Goal: Find specific page/section

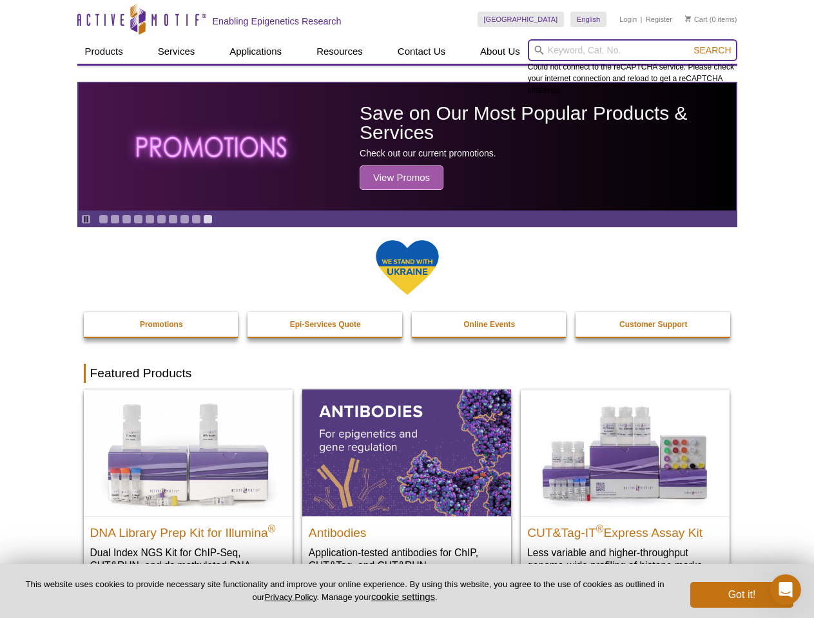
click at [632, 50] on input "search" at bounding box center [632, 50] width 209 height 22
click at [712, 50] on span "Search" at bounding box center [711, 50] width 37 height 10
click at [86, 219] on icon "Pause" at bounding box center [86, 219] width 8 height 8
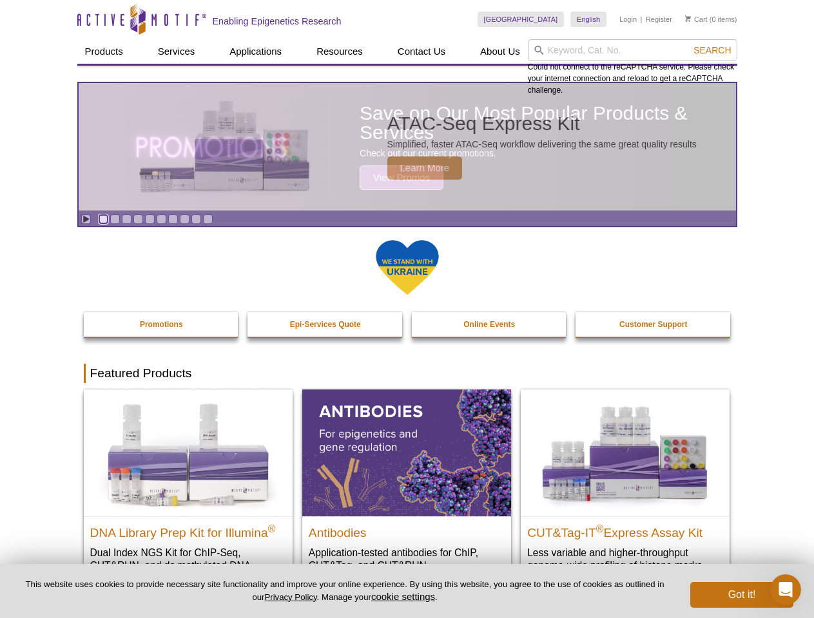
click at [103, 219] on link "Go to slide 1" at bounding box center [104, 220] width 10 height 10
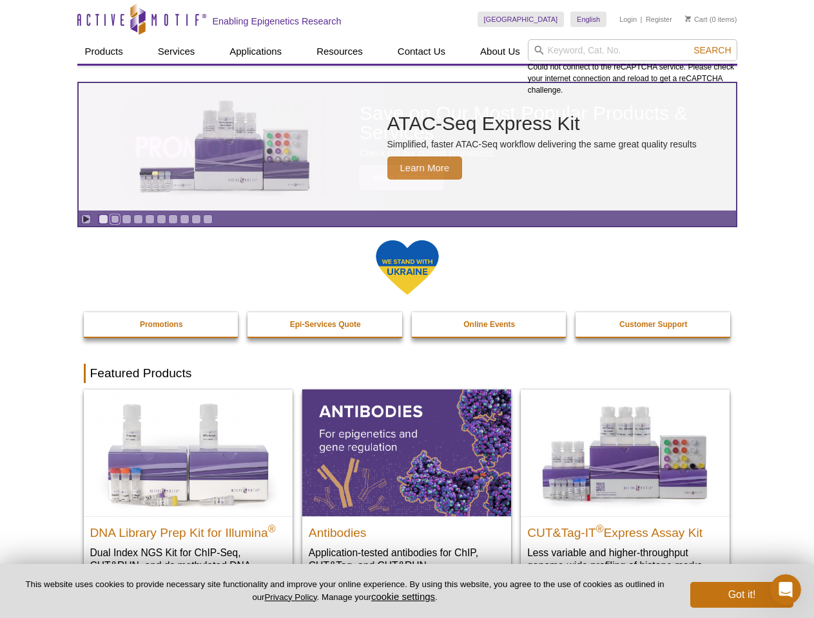
click at [115, 219] on link "Go to slide 2" at bounding box center [115, 220] width 10 height 10
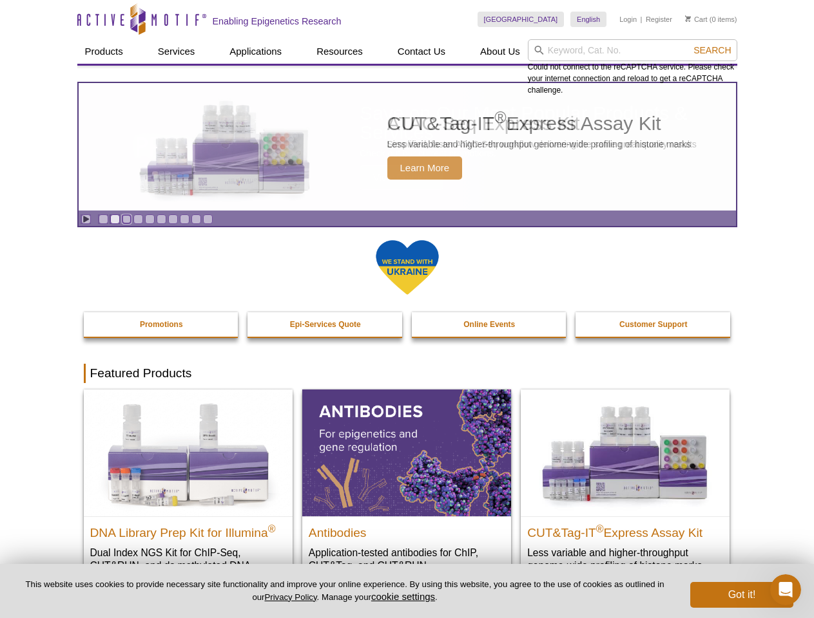
click at [126, 219] on link "Go to slide 3" at bounding box center [127, 220] width 10 height 10
click at [138, 219] on link "Go to slide 4" at bounding box center [138, 220] width 10 height 10
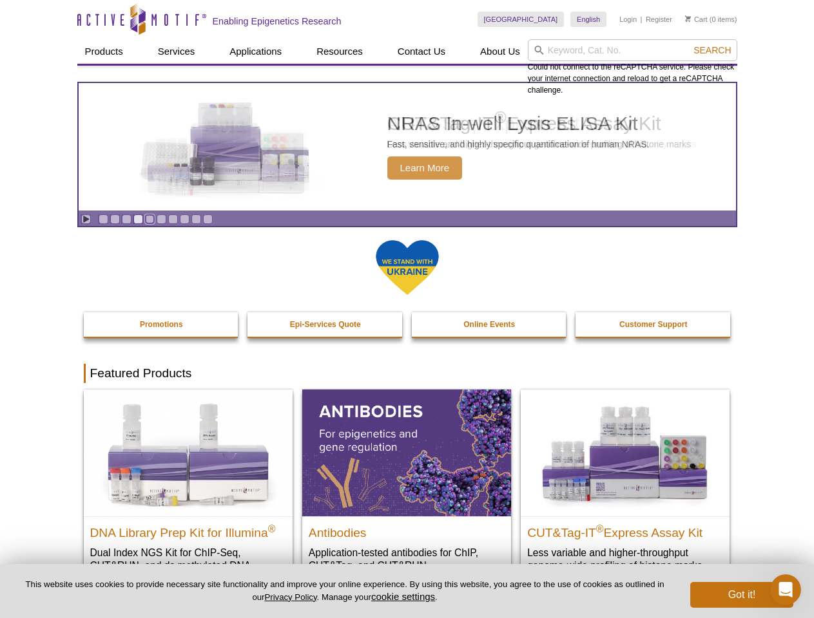
click at [149, 219] on link "Go to slide 5" at bounding box center [150, 220] width 10 height 10
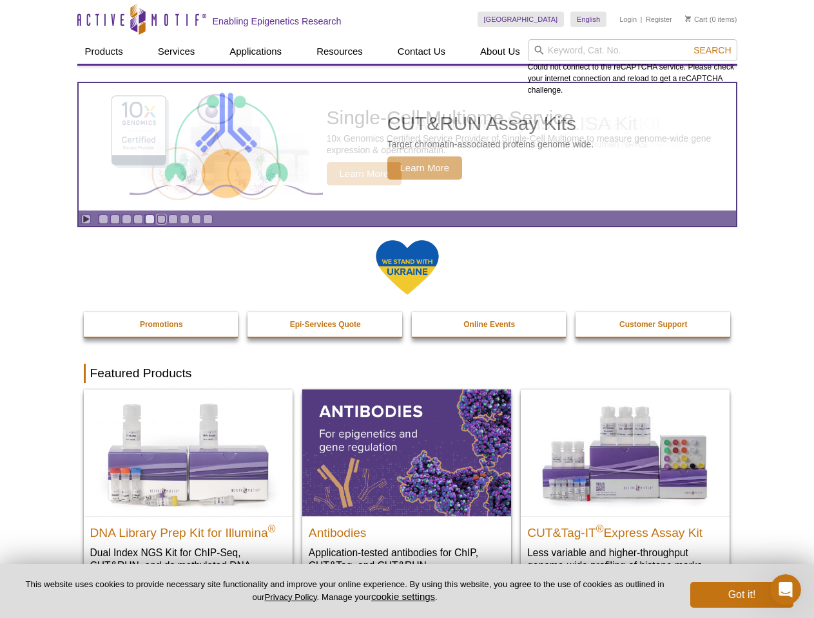
click at [161, 219] on link "Go to slide 6" at bounding box center [162, 220] width 10 height 10
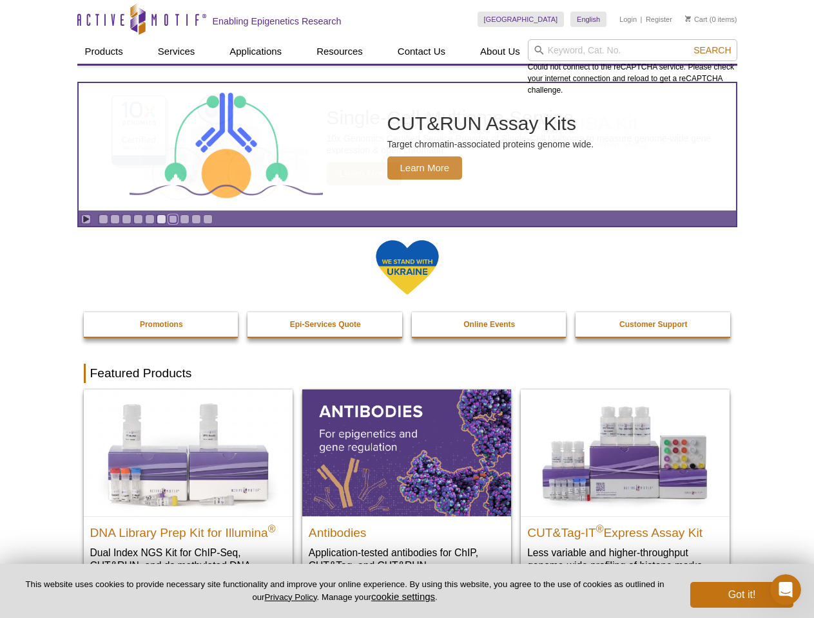
click at [173, 219] on link "Go to slide 7" at bounding box center [173, 220] width 10 height 10
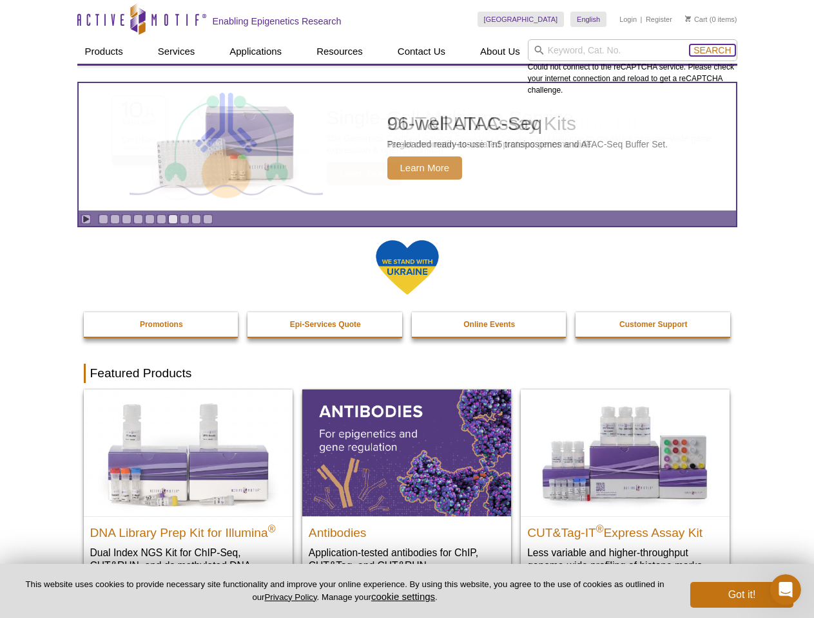
click at [712, 50] on span "Search" at bounding box center [711, 50] width 37 height 10
